Goal: Navigation & Orientation: Go to known website

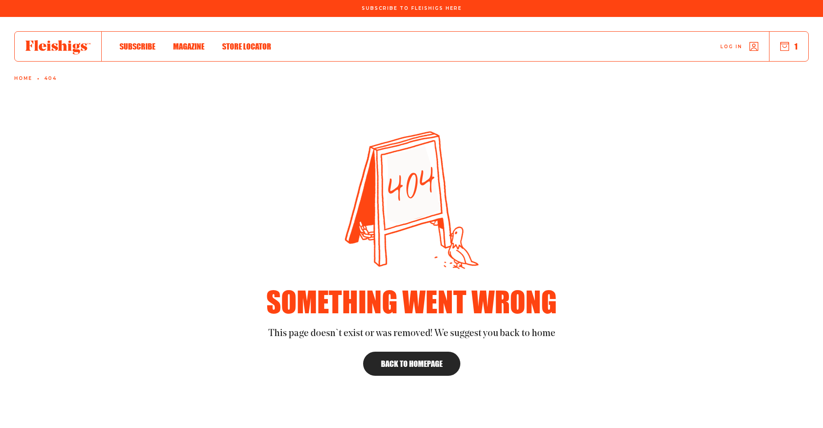
click at [238, 167] on section "Something went wrong This page doesn`t exist or was removed! We suggest you bac…" at bounding box center [412, 237] width 714 height 298
click at [64, 44] on use at bounding box center [57, 47] width 65 height 14
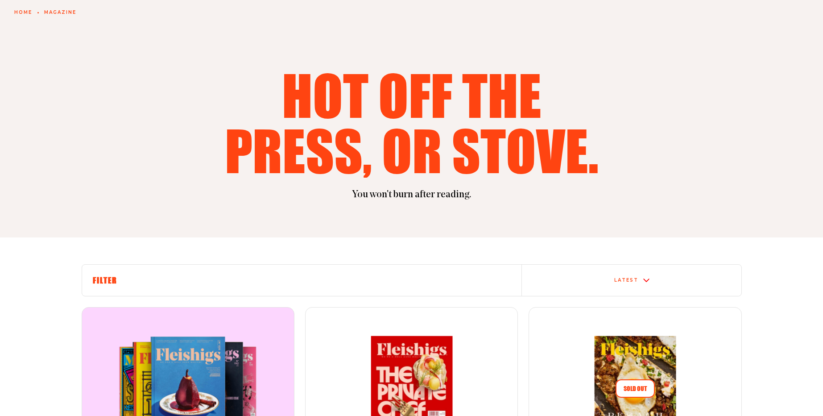
scroll to position [161, 0]
